Goal: Navigation & Orientation: Understand site structure

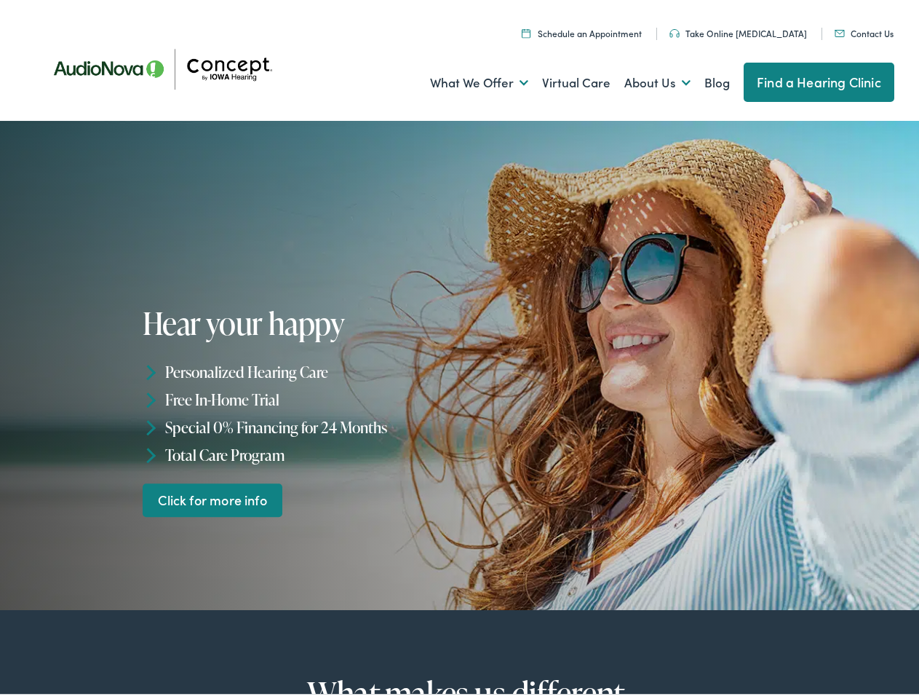
click at [459, 349] on div "Hear your happy Personalized Hearing Care Free In-Home Trial Special 0% Financi…" at bounding box center [304, 407] width 322 height 210
click at [466, 79] on link "What We Offer" at bounding box center [479, 79] width 98 height 54
click at [642, 79] on link "About Us" at bounding box center [658, 79] width 66 height 54
click at [459, 361] on li "Personalized Hearing Care" at bounding box center [304, 368] width 322 height 28
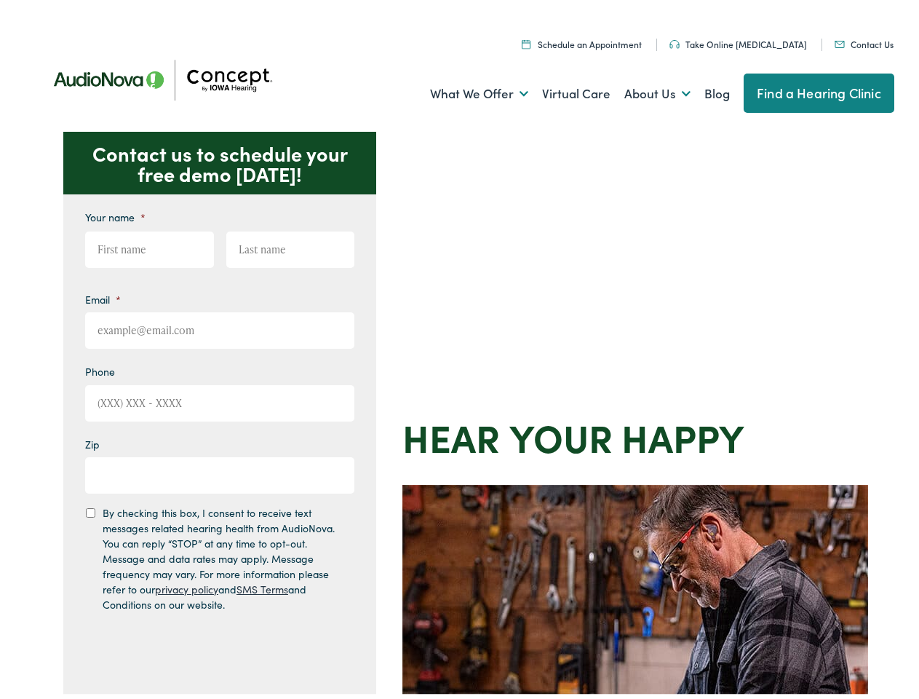
click at [459, 349] on div "Contact us to schedule your free demo [DATE]! Give us a call [PHONE_NUMBER] Ema…" at bounding box center [466, 633] width 932 height 1013
click at [466, 90] on link "What We Offer" at bounding box center [479, 90] width 98 height 54
click at [642, 90] on link "About Us" at bounding box center [658, 90] width 66 height 54
